Goal: Information Seeking & Learning: Learn about a topic

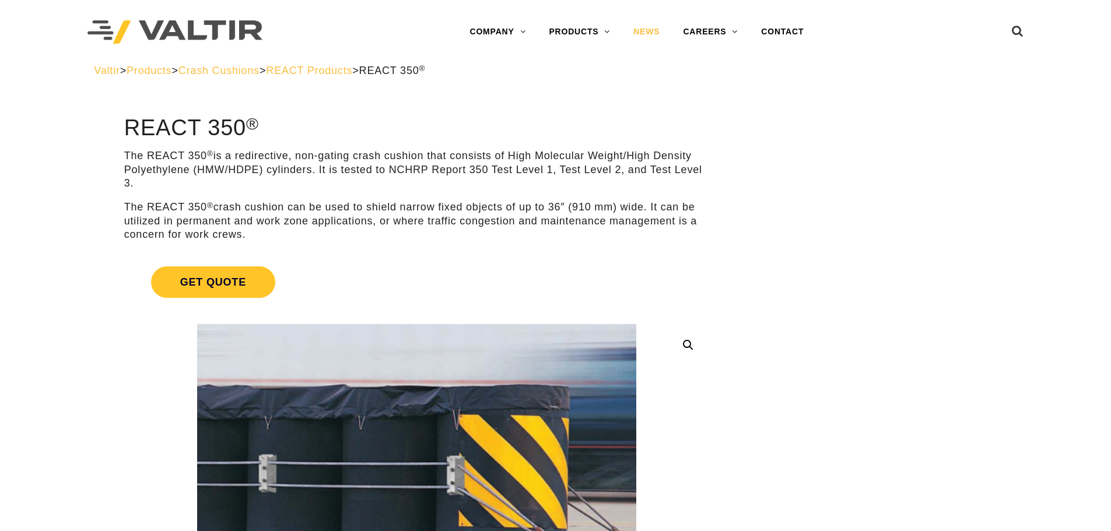
click at [659, 33] on link "NEWS" at bounding box center [647, 31] width 50 height 23
click at [789, 31] on link "CONTACT" at bounding box center [783, 31] width 66 height 23
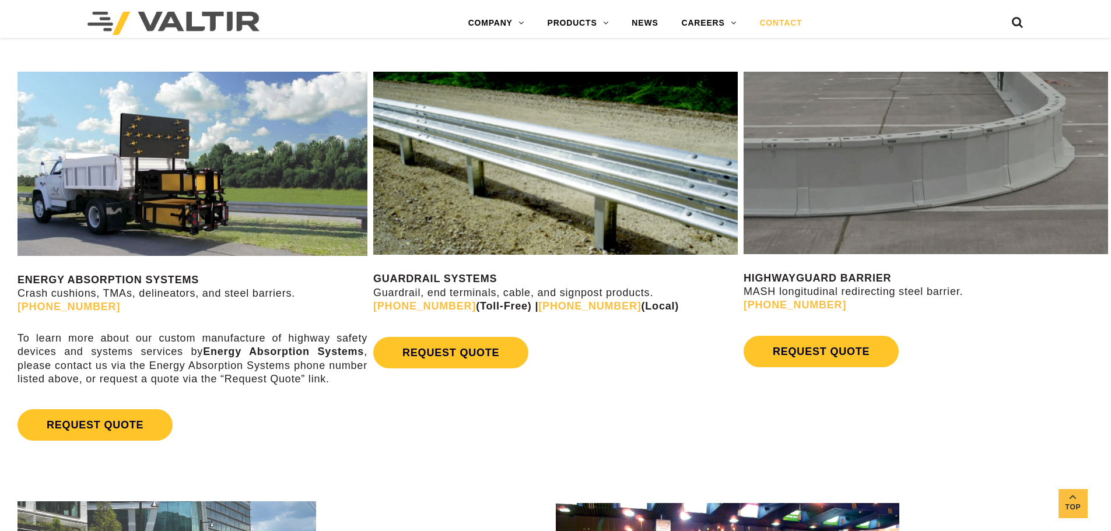
scroll to position [525, 0]
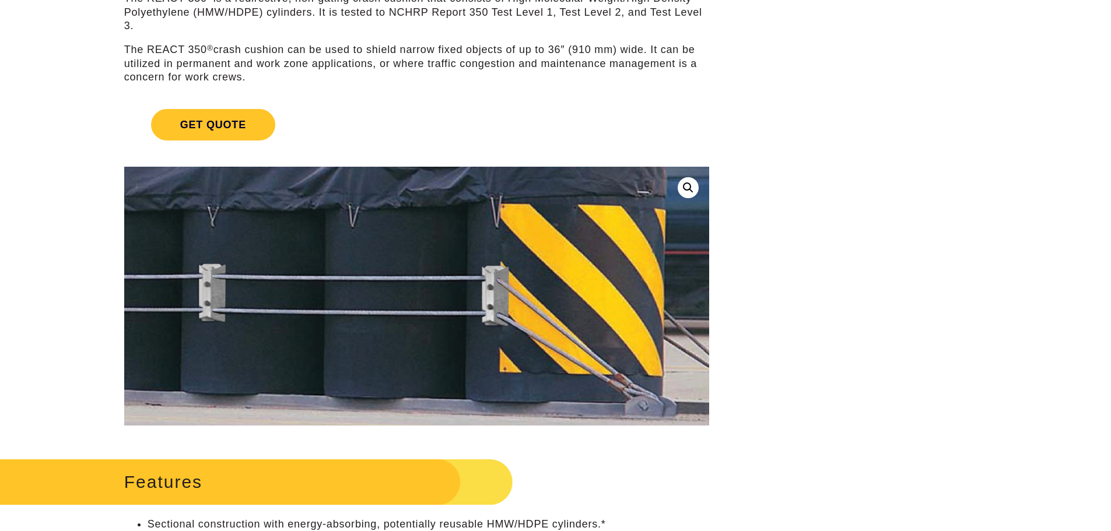
scroll to position [175, 0]
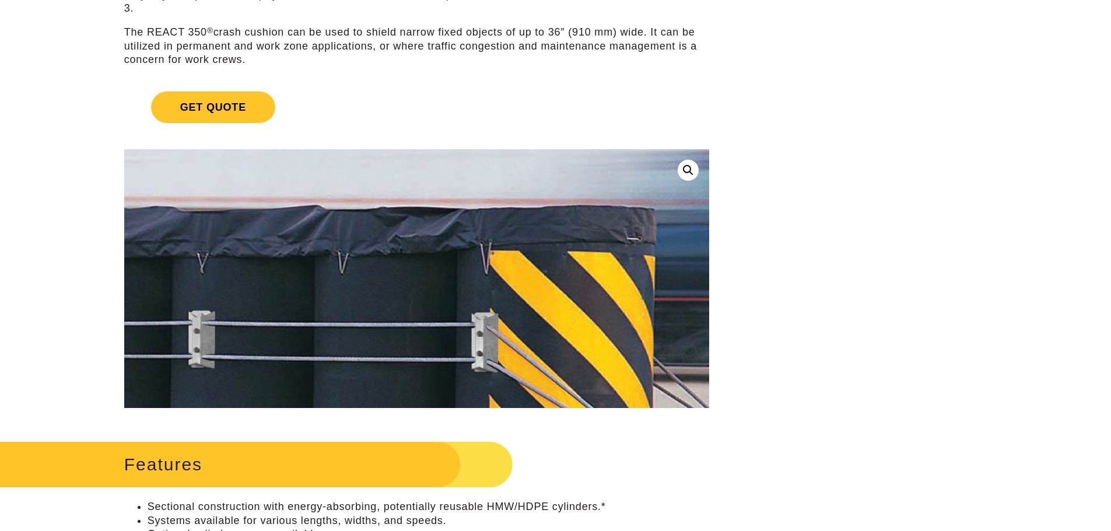
click at [344, 219] on img at bounding box center [426, 309] width 661 height 390
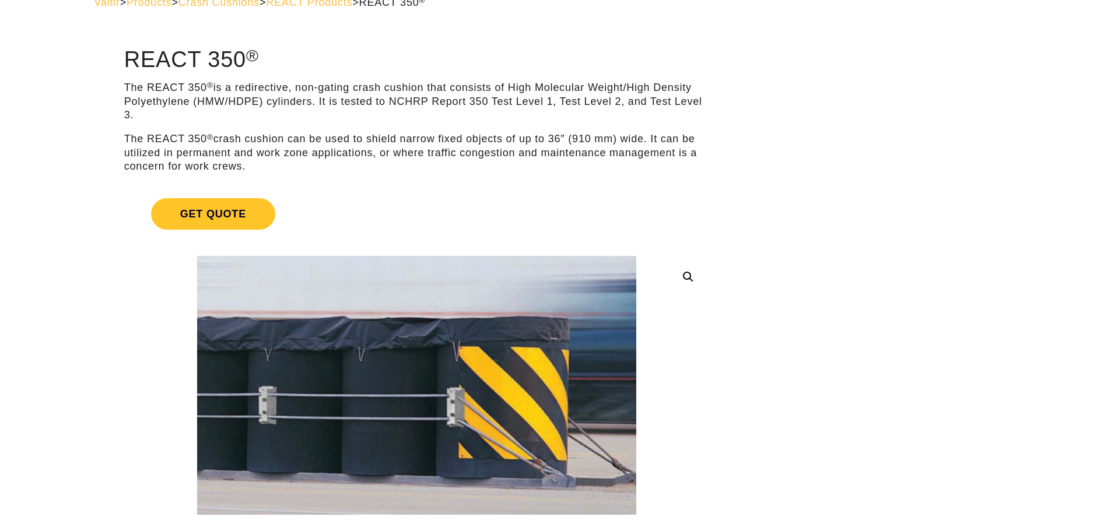
scroll to position [58, 0]
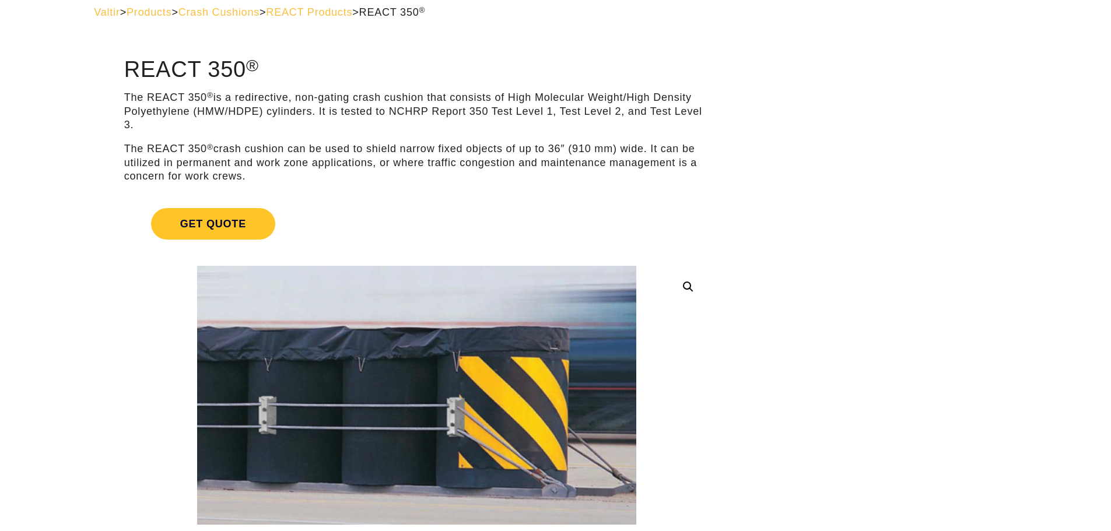
click at [685, 284] on link at bounding box center [688, 287] width 21 height 21
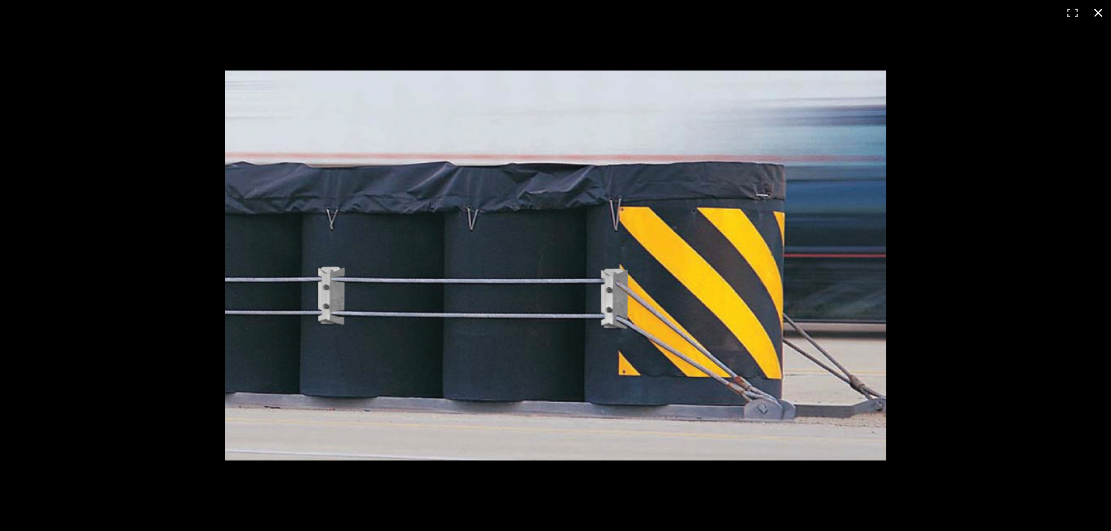
click at [1094, 9] on button "Close (Esc)" at bounding box center [1099, 13] width 26 height 26
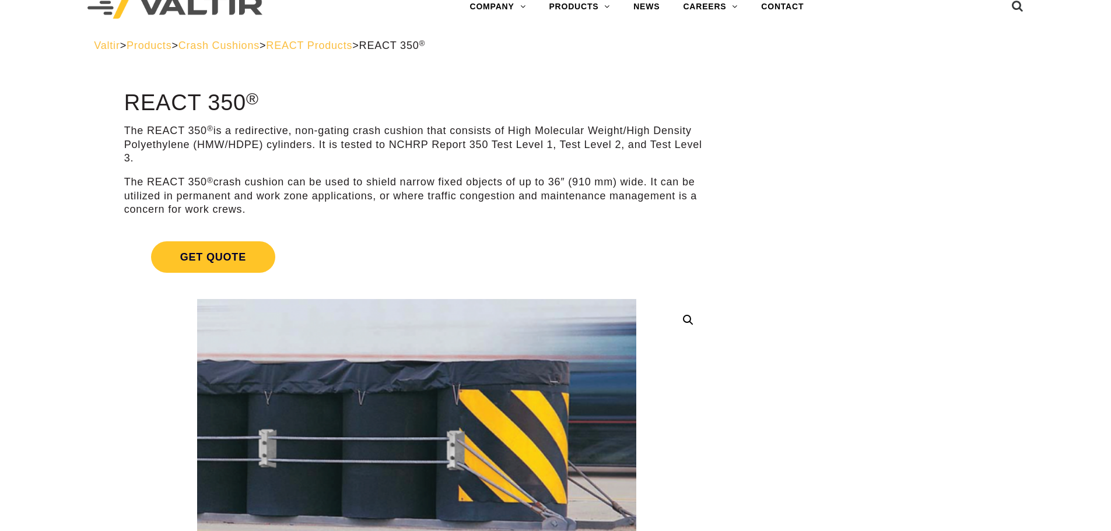
scroll to position [0, 0]
